Goal: Transaction & Acquisition: Purchase product/service

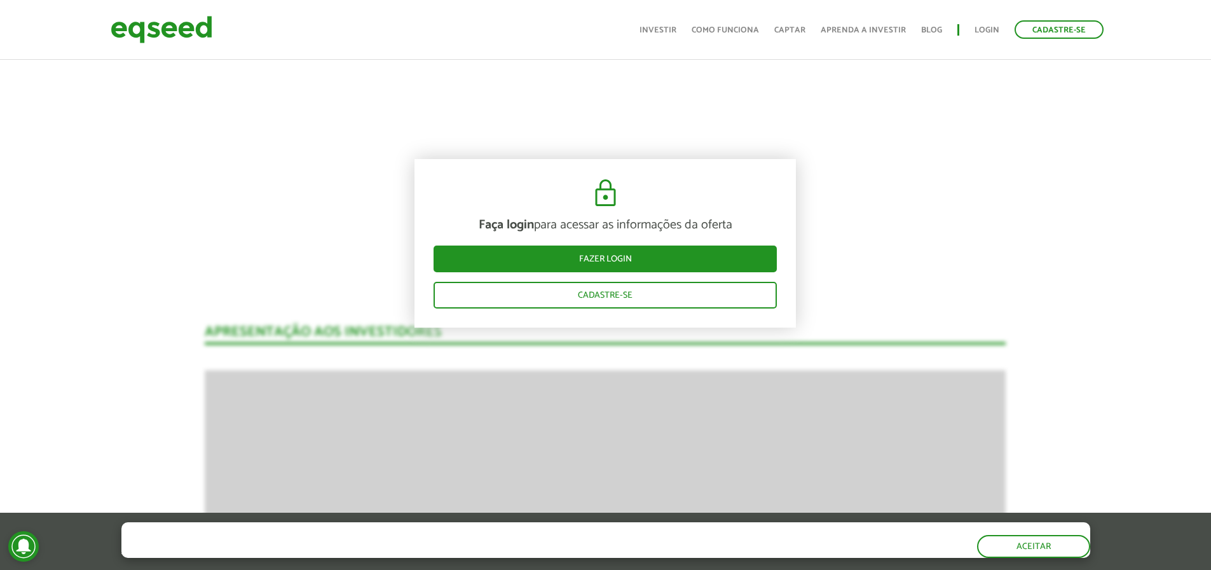
drag, startPoint x: 1039, startPoint y: 343, endPoint x: 1047, endPoint y: 341, distance: 8.4
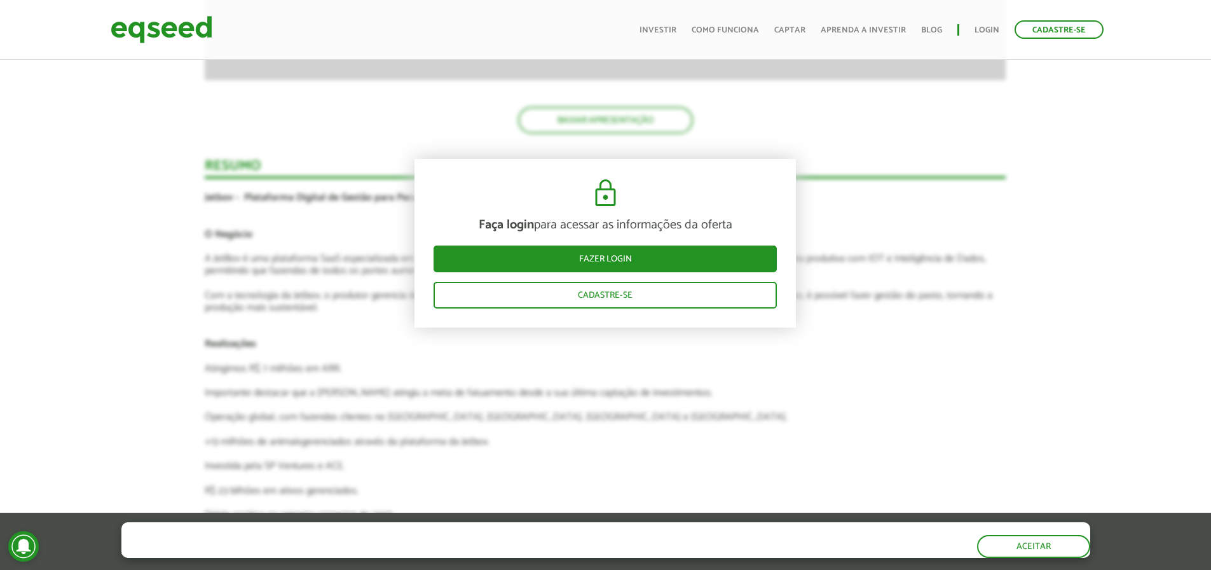
scroll to position [2353, 0]
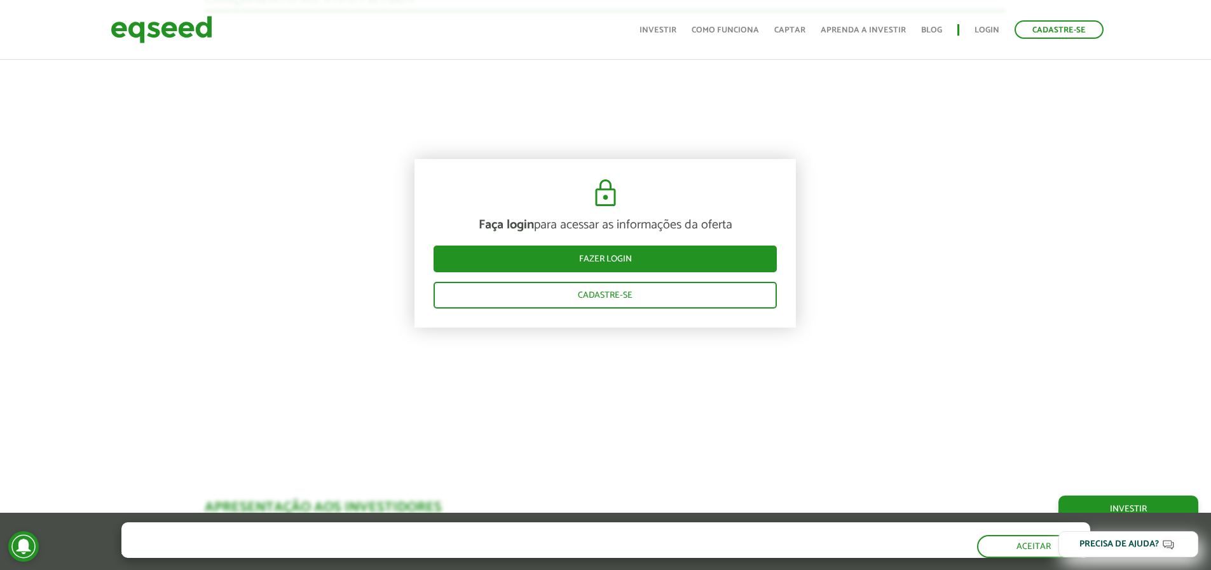
scroll to position [1399, 0]
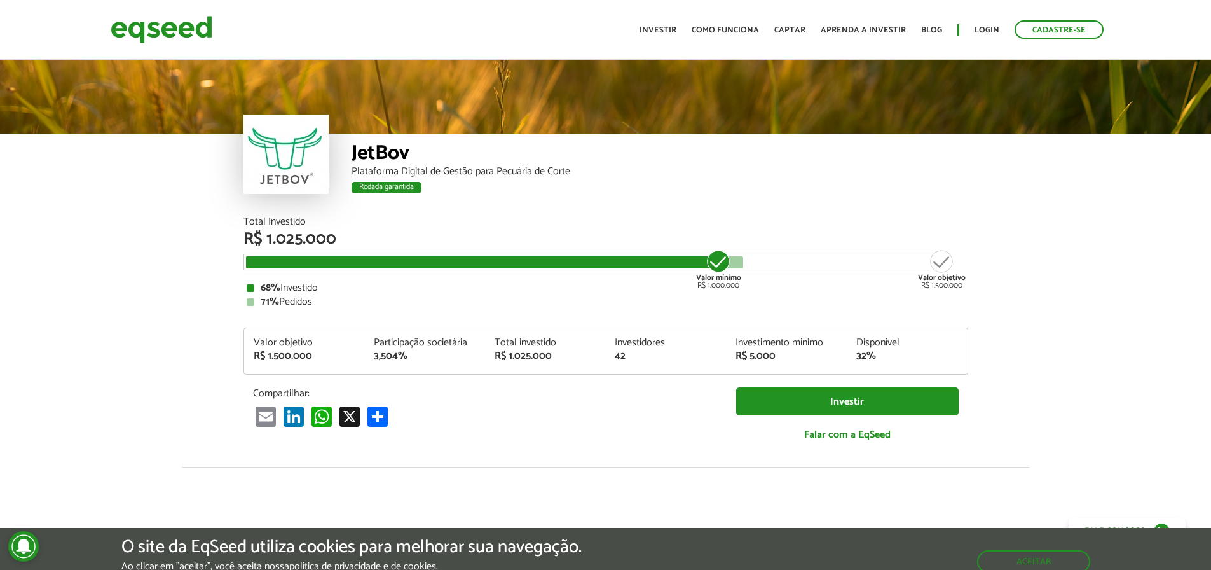
scroll to position [1590, 0]
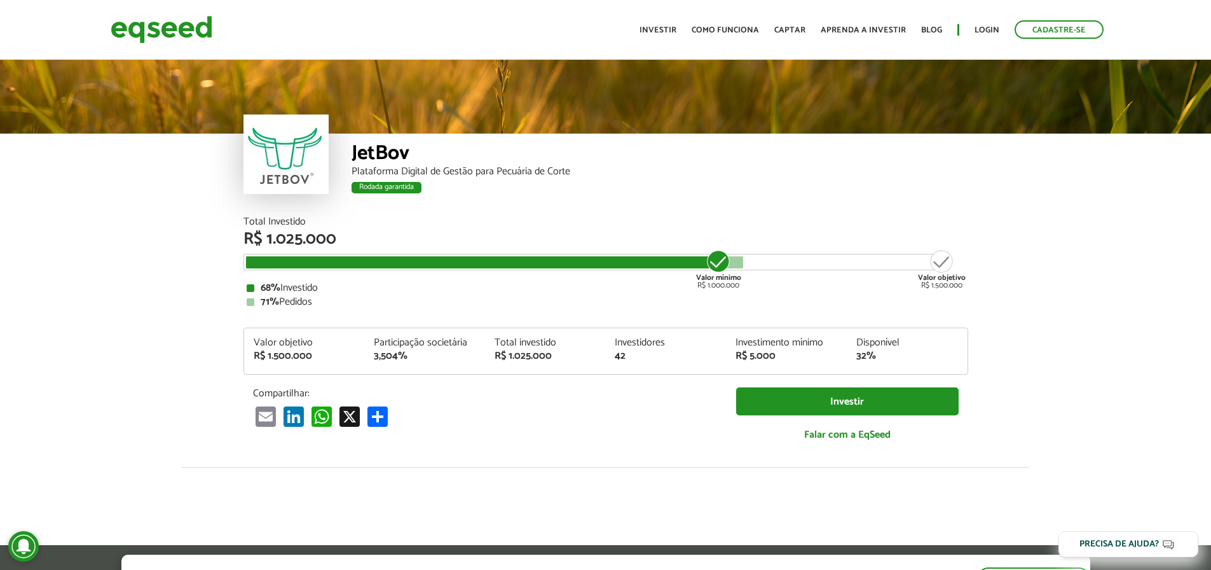
scroll to position [1590, 0]
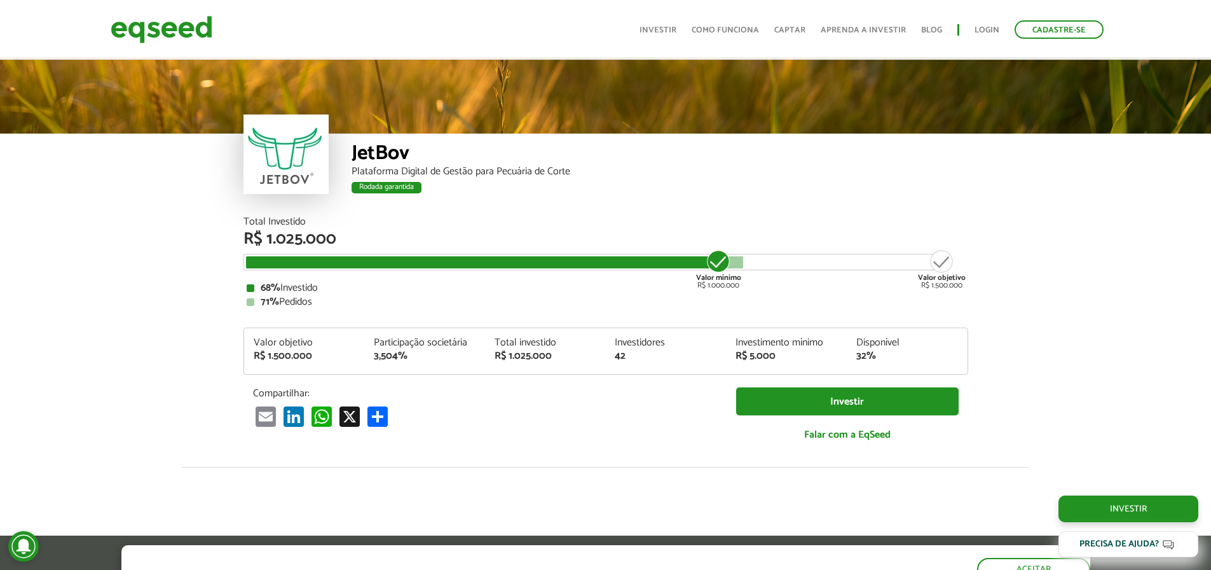
scroll to position [1590, 0]
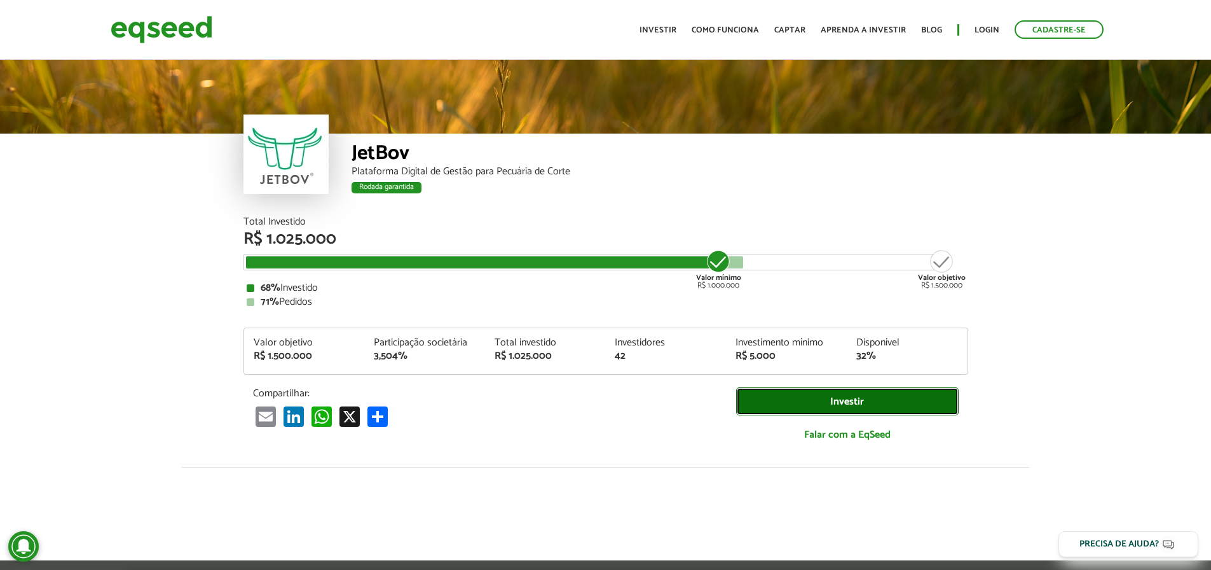
click at [889, 399] on link "Investir" at bounding box center [847, 401] width 223 height 29
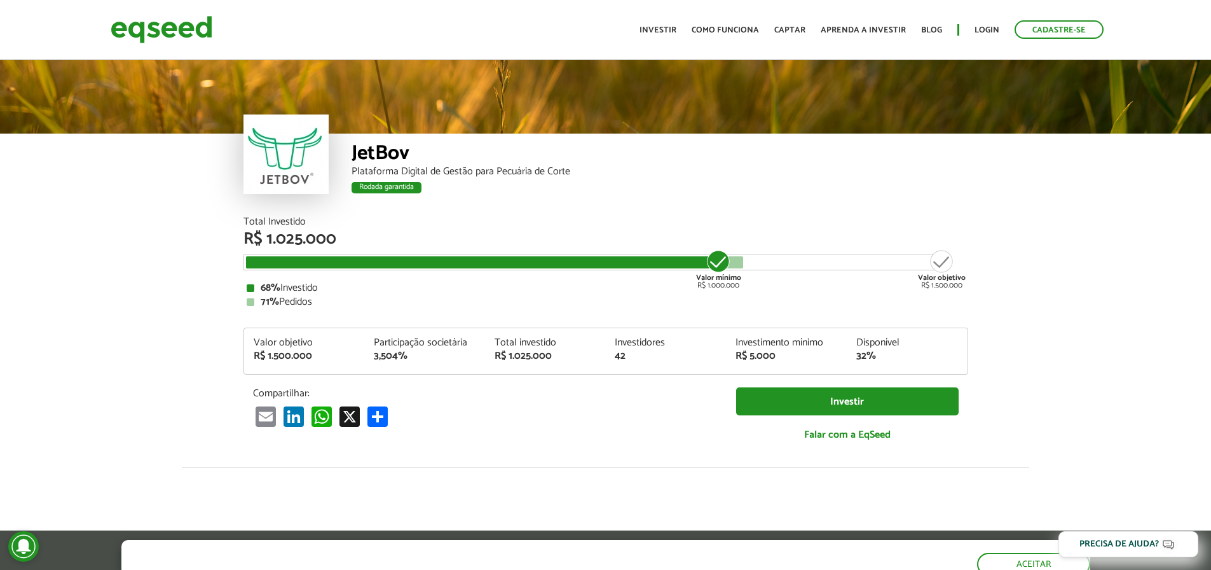
scroll to position [1590, 0]
